Goal: Information Seeking & Learning: Learn about a topic

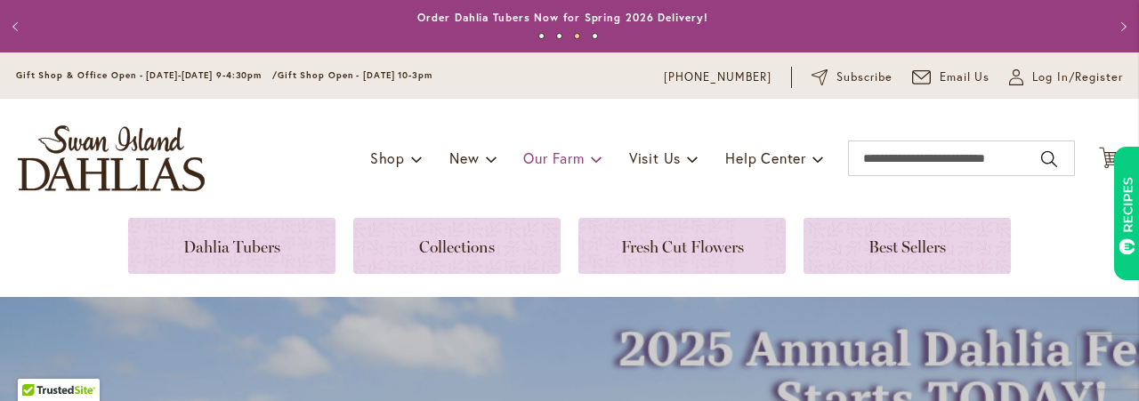
click at [569, 160] on link "Our Farm" at bounding box center [562, 159] width 78 height 34
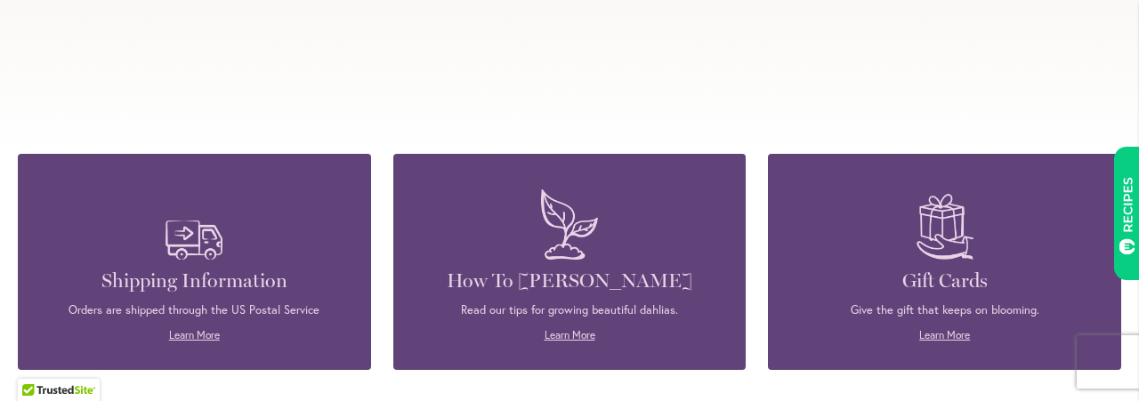
scroll to position [2178, 0]
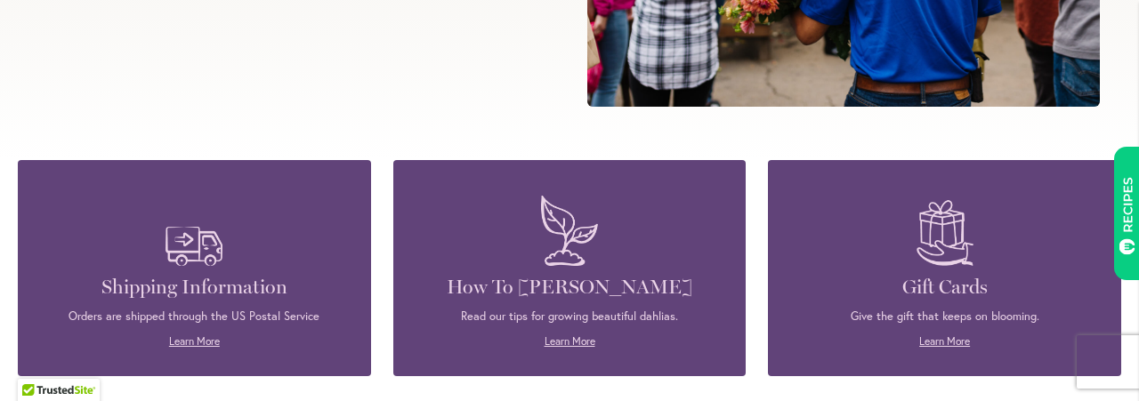
click at [635, 292] on h4 "How To [PERSON_NAME]" at bounding box center [570, 287] width 300 height 25
click at [573, 248] on img at bounding box center [569, 231] width 75 height 88
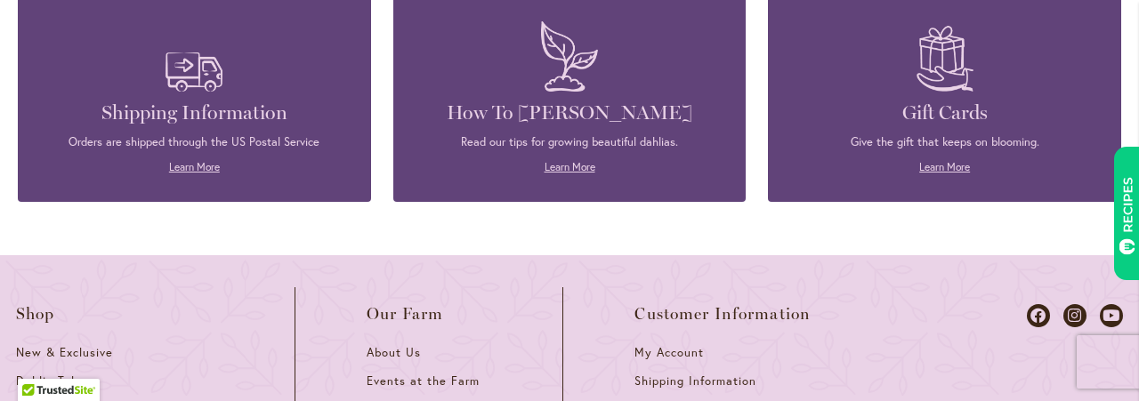
scroll to position [2353, 0]
click at [590, 119] on h4 "How To [PERSON_NAME]" at bounding box center [570, 112] width 300 height 25
click at [613, 146] on p "Read our tips for growing beautiful dahlias." at bounding box center [570, 142] width 300 height 16
click at [564, 167] on link "Learn More" at bounding box center [570, 165] width 51 height 13
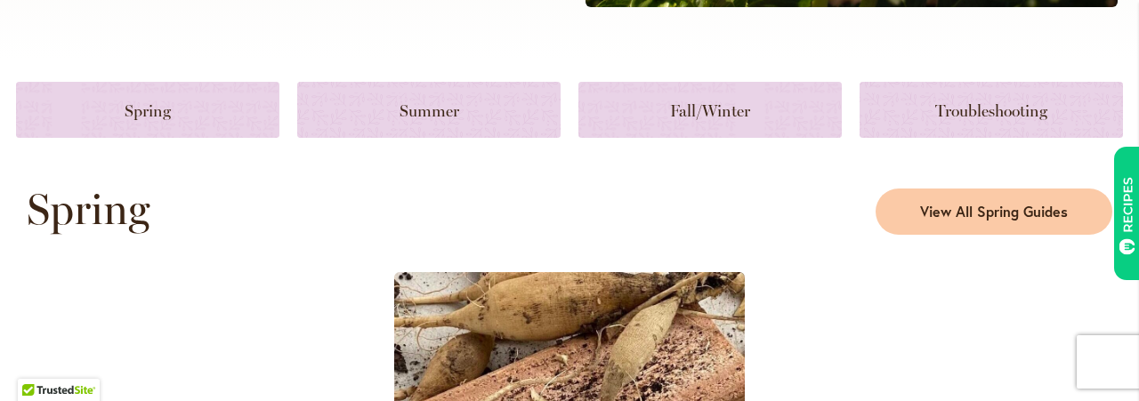
scroll to position [809, 0]
